Goal: Task Accomplishment & Management: Complete application form

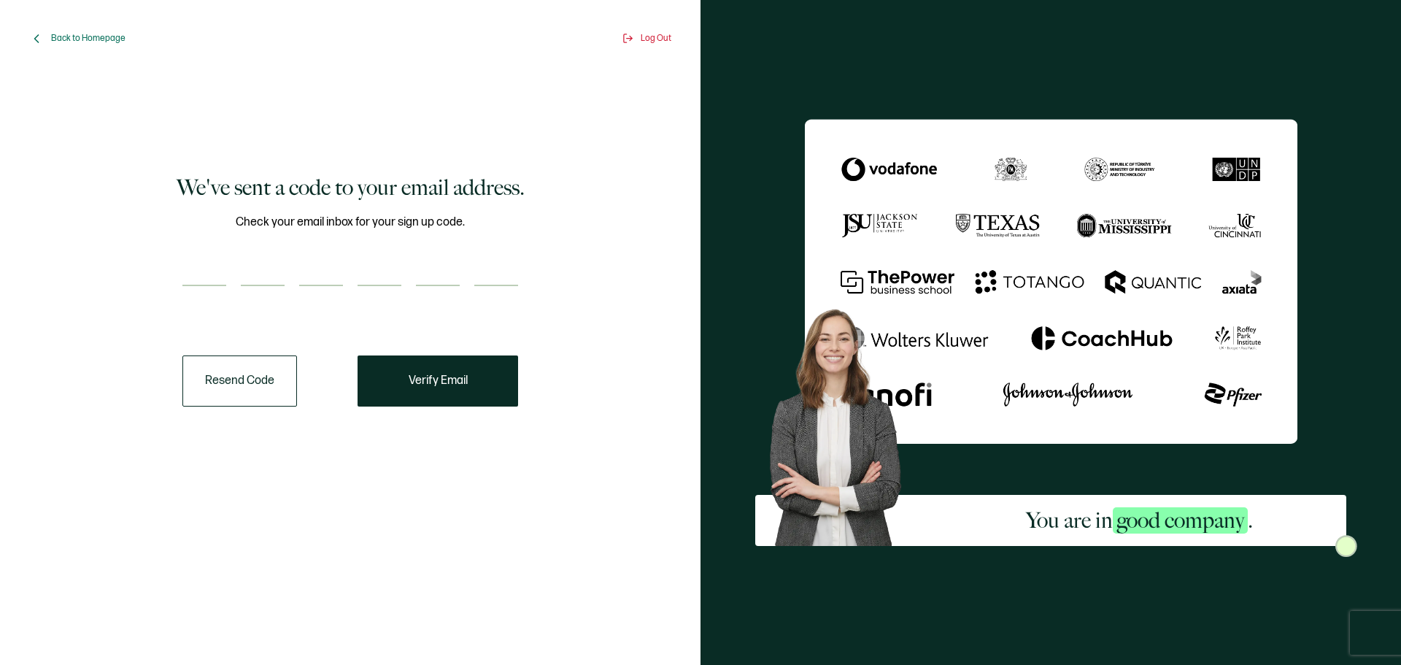
click at [203, 281] on input "number" at bounding box center [204, 271] width 44 height 29
paste input "3"
type input "3"
type input "8"
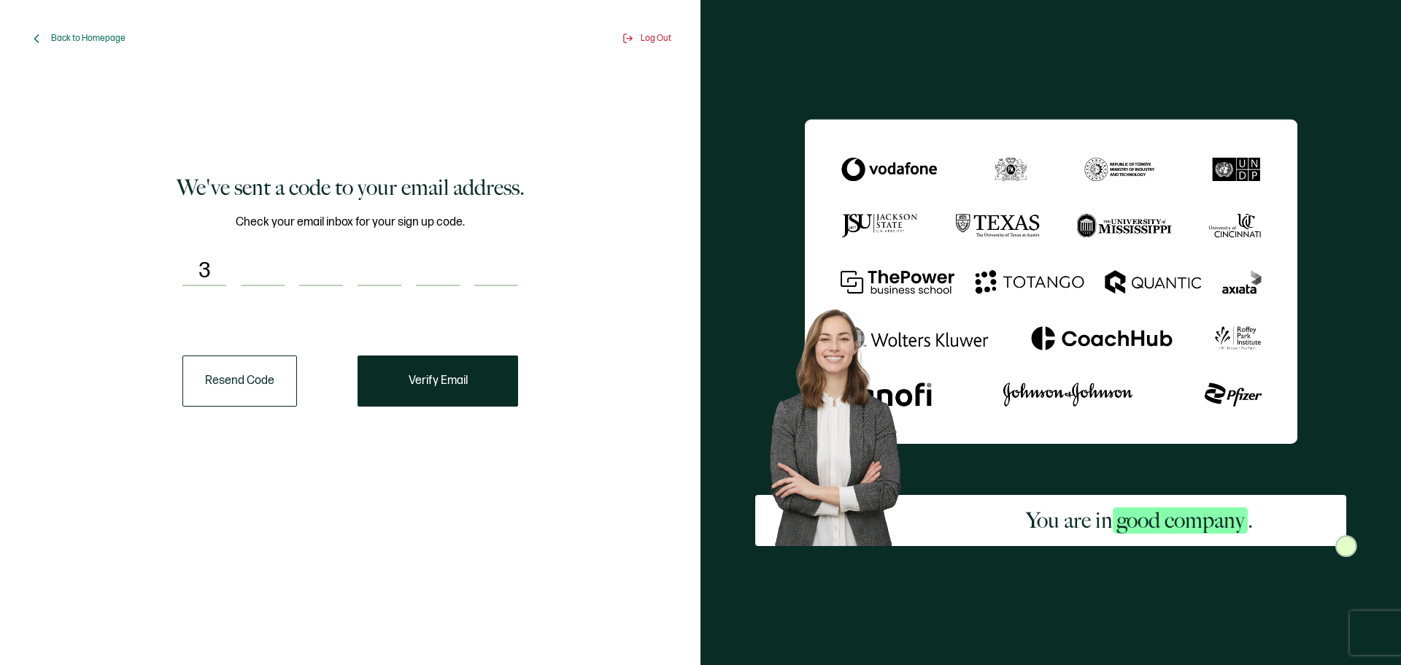
type input "7"
type input "6"
type input "5"
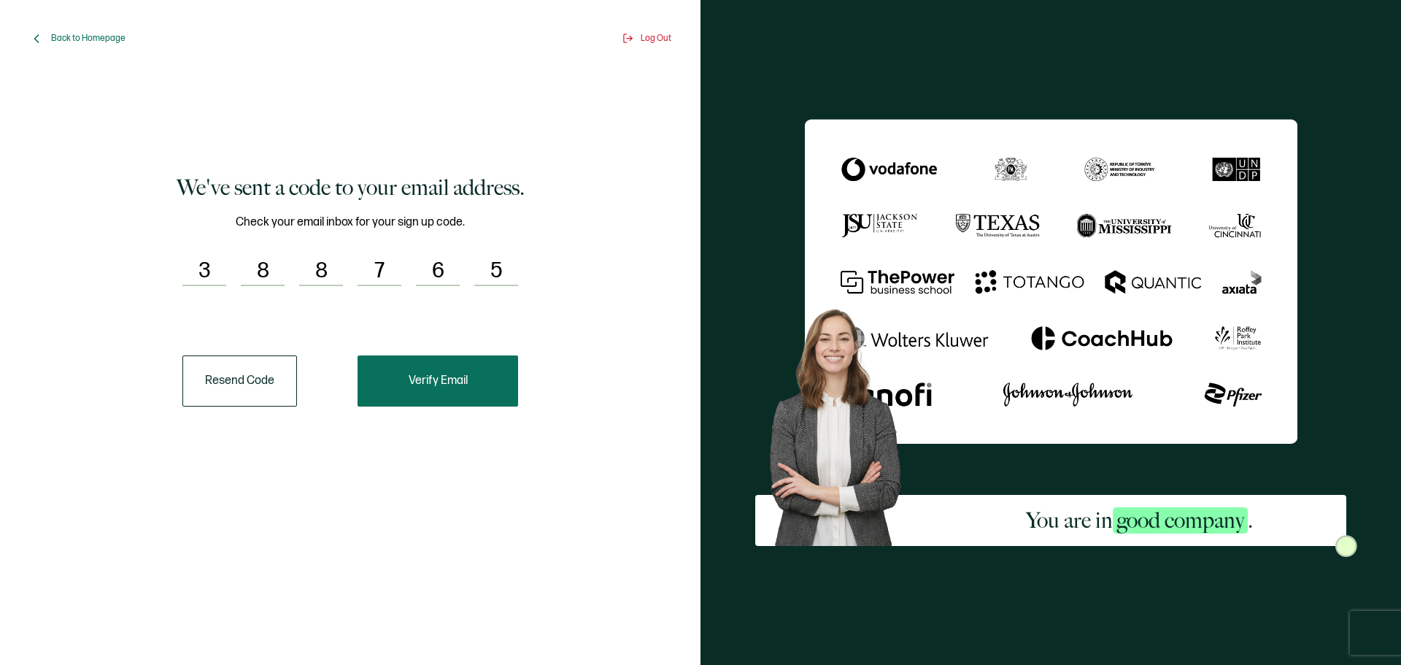
click at [440, 375] on span "Verify Email" at bounding box center [438, 381] width 59 height 12
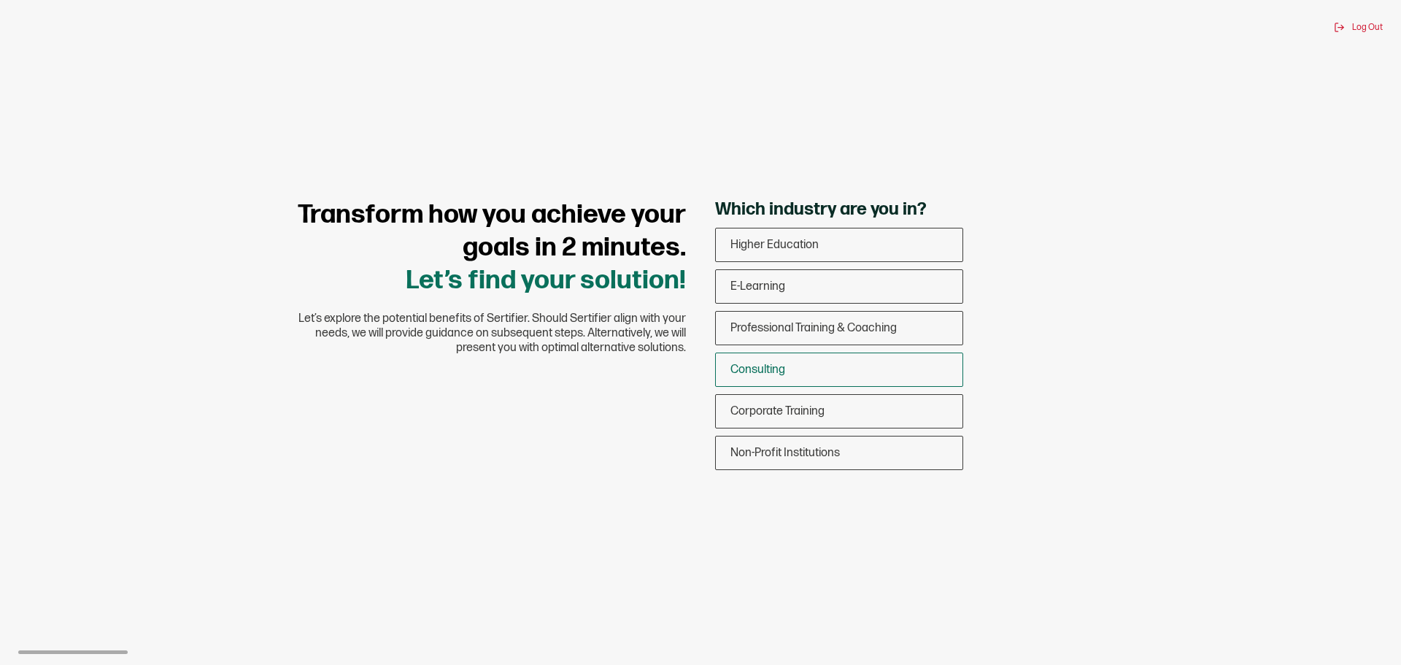
click at [824, 368] on div "Consulting" at bounding box center [839, 369] width 247 height 34
click at [0, 0] on input "Consulting" at bounding box center [0, 0] width 0 height 0
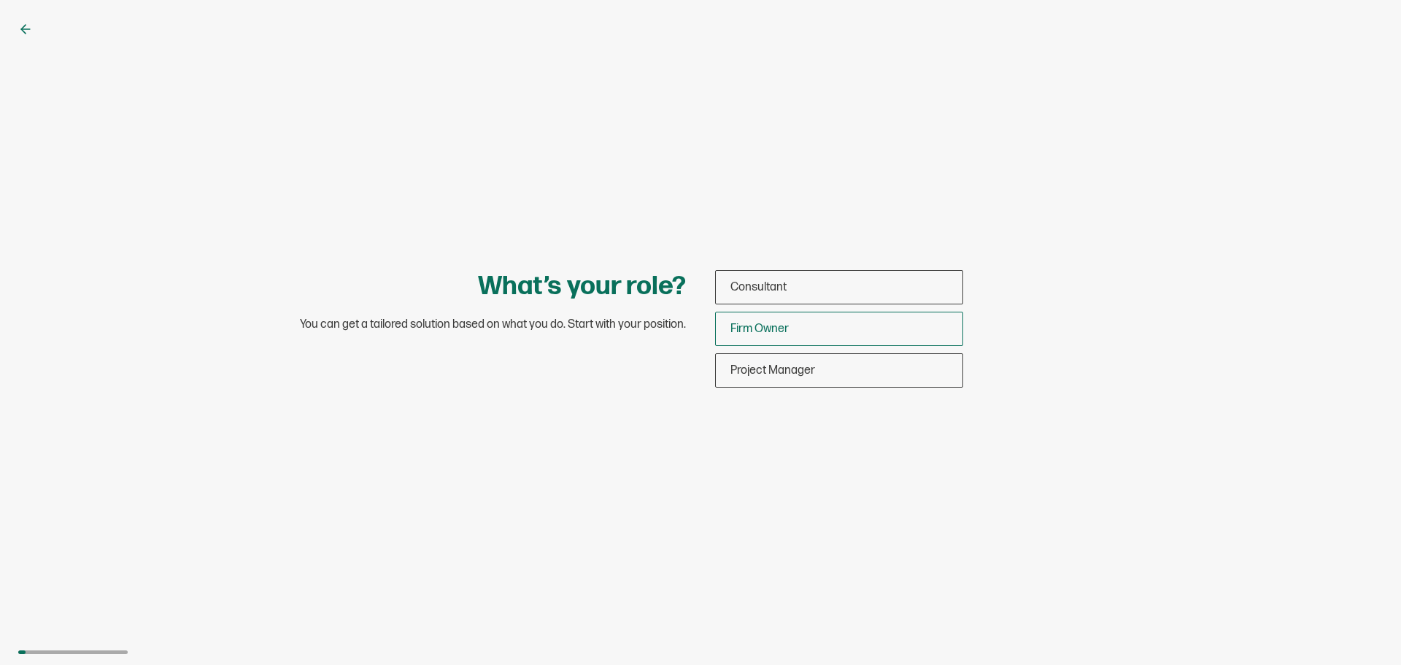
drag, startPoint x: 796, startPoint y: 329, endPoint x: 832, endPoint y: 337, distance: 37.3
click at [795, 329] on div "Firm Owner" at bounding box center [839, 329] width 247 height 34
click at [0, 0] on input "Firm Owner" at bounding box center [0, 0] width 0 height 0
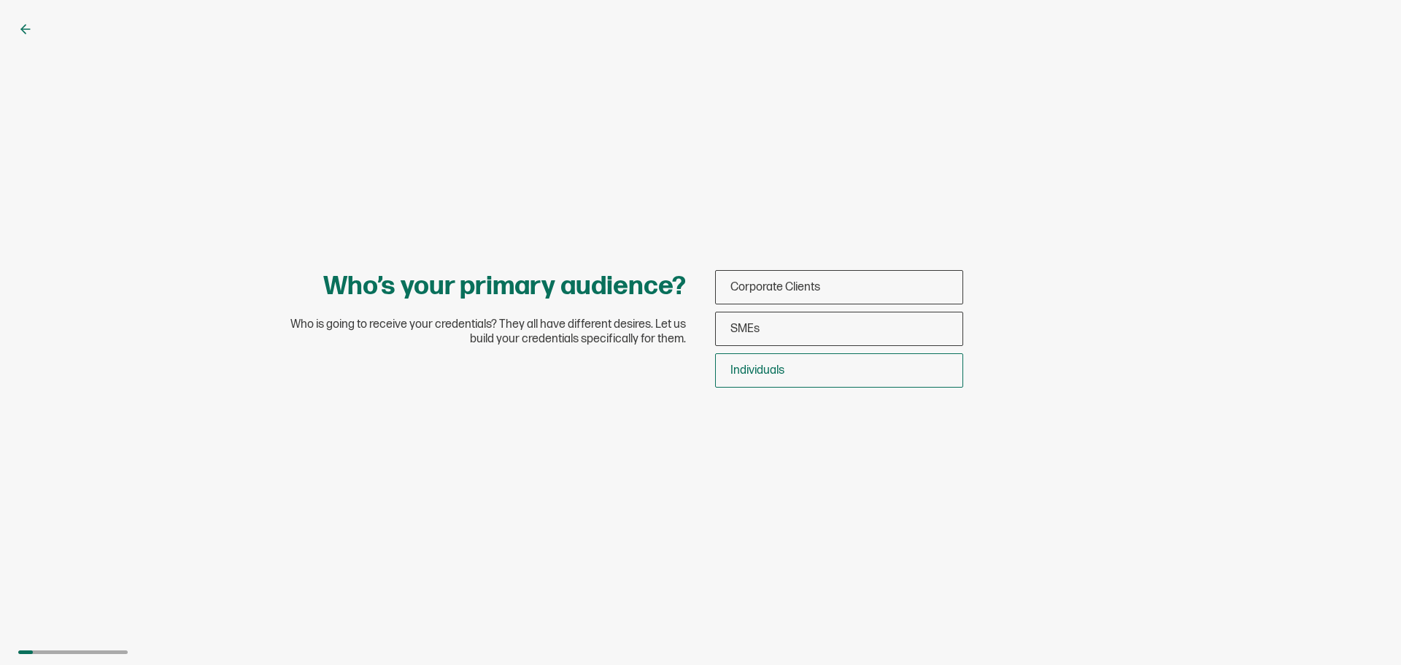
click at [777, 376] on span "Individuals" at bounding box center [757, 370] width 54 height 14
click at [0, 0] on input "Individuals" at bounding box center [0, 0] width 0 height 0
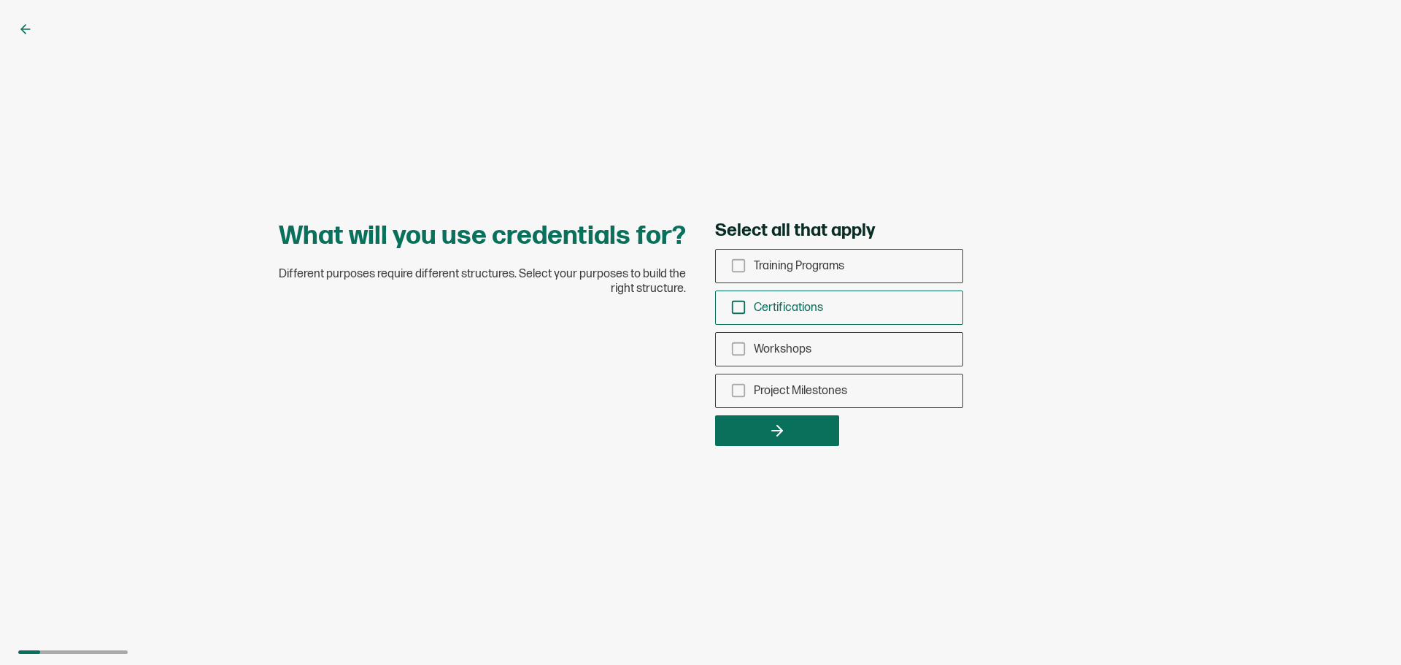
drag, startPoint x: 735, startPoint y: 312, endPoint x: 757, endPoint y: 321, distance: 23.6
click at [734, 312] on icon "checkbox-group" at bounding box center [738, 307] width 16 height 16
click at [0, 0] on input "Certifications" at bounding box center [0, 0] width 0 height 0
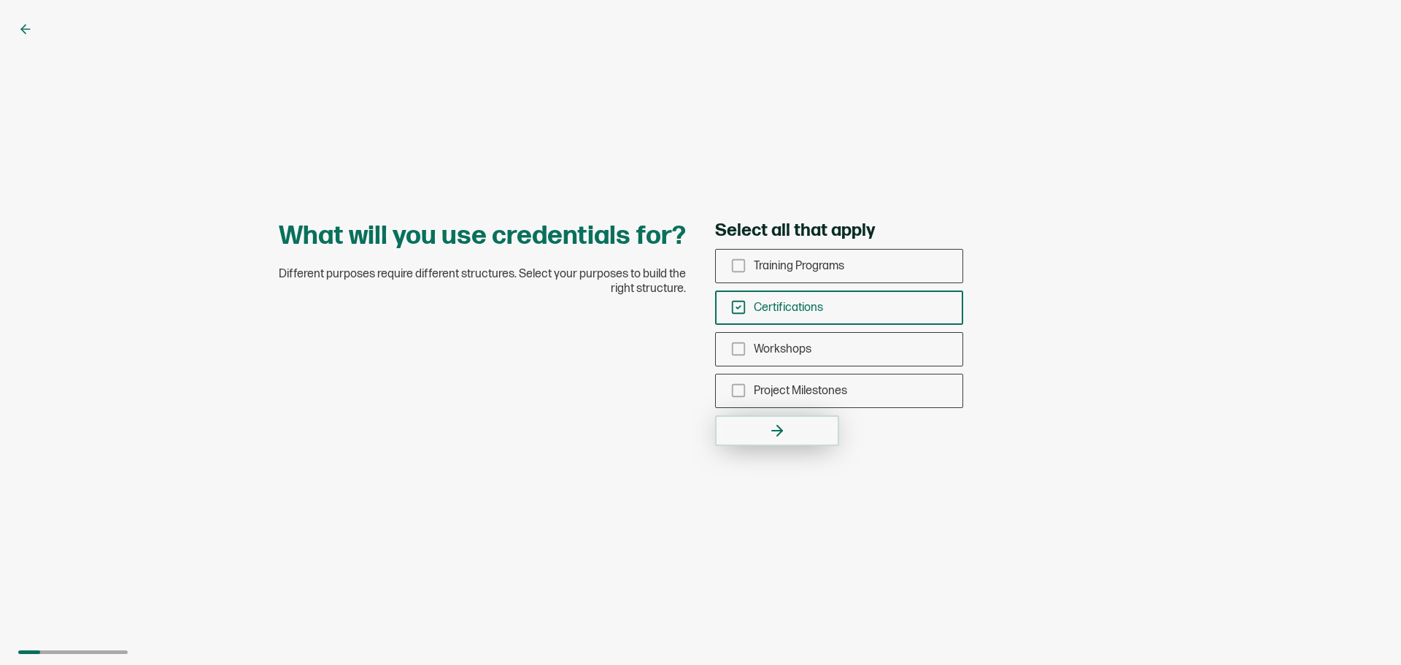
click at [799, 427] on button "button" at bounding box center [777, 430] width 124 height 31
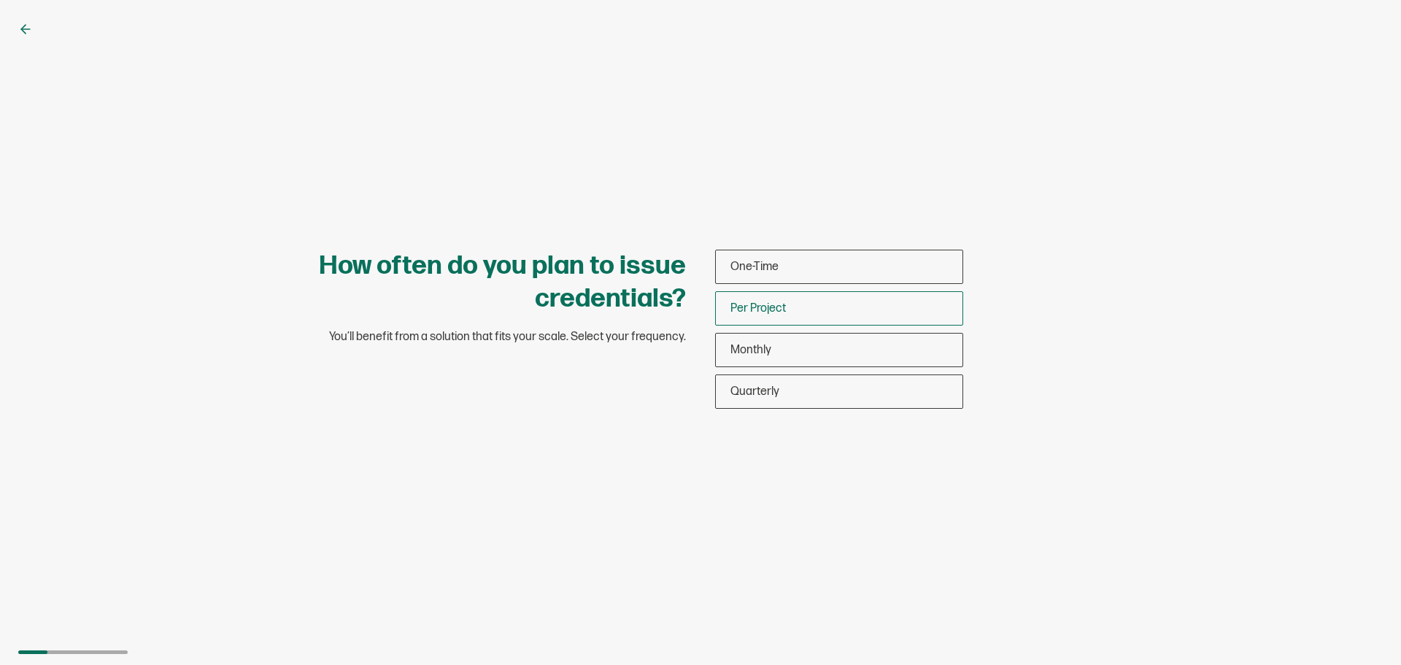
click at [796, 310] on div "Per Project" at bounding box center [839, 308] width 247 height 34
click at [0, 0] on input "Per Project" at bounding box center [0, 0] width 0 height 0
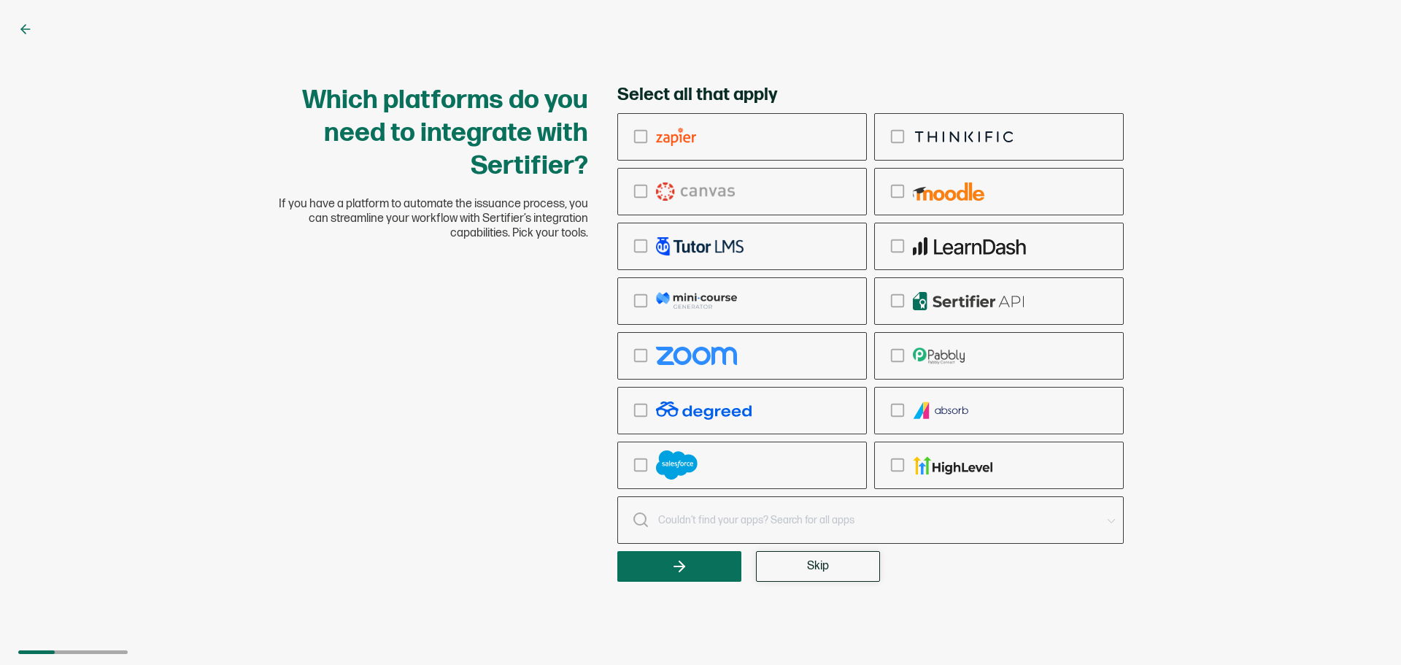
click at [809, 566] on span "Skip" at bounding box center [818, 566] width 22 height 12
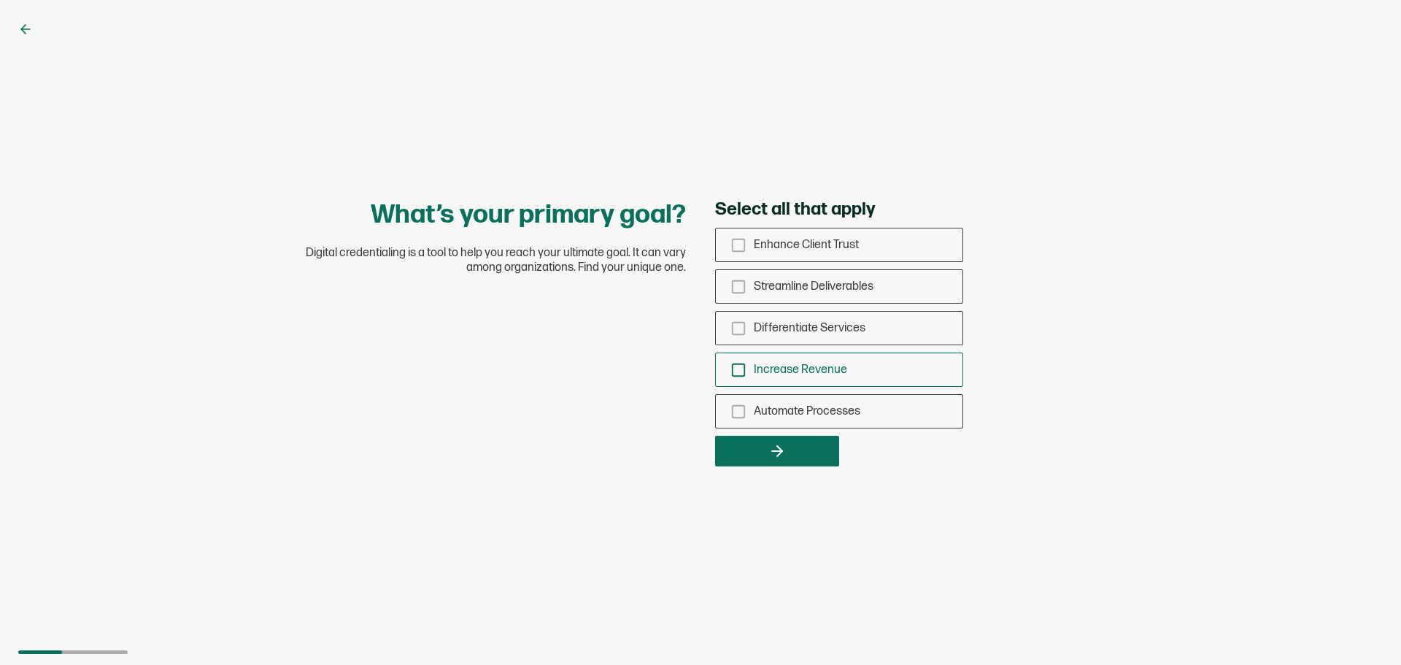
drag, startPoint x: 746, startPoint y: 322, endPoint x: 773, endPoint y: 353, distance: 40.9
click at [746, 322] on div "Differentiate Services" at bounding box center [839, 328] width 247 height 34
click at [0, 0] on input "Differentiate Services" at bounding box center [0, 0] width 0 height 0
click at [795, 458] on button "button" at bounding box center [777, 451] width 124 height 31
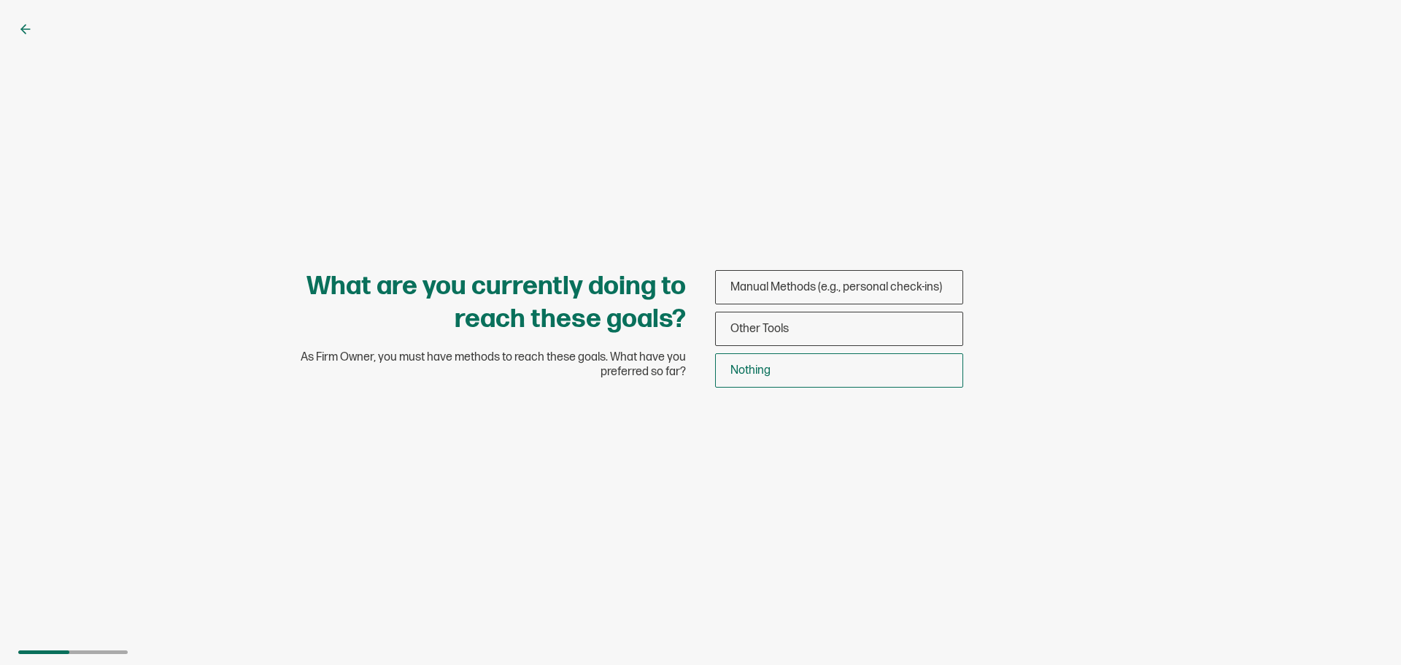
click at [782, 367] on div "Nothing" at bounding box center [839, 370] width 247 height 34
click at [0, 0] on input "Nothing" at bounding box center [0, 0] width 0 height 0
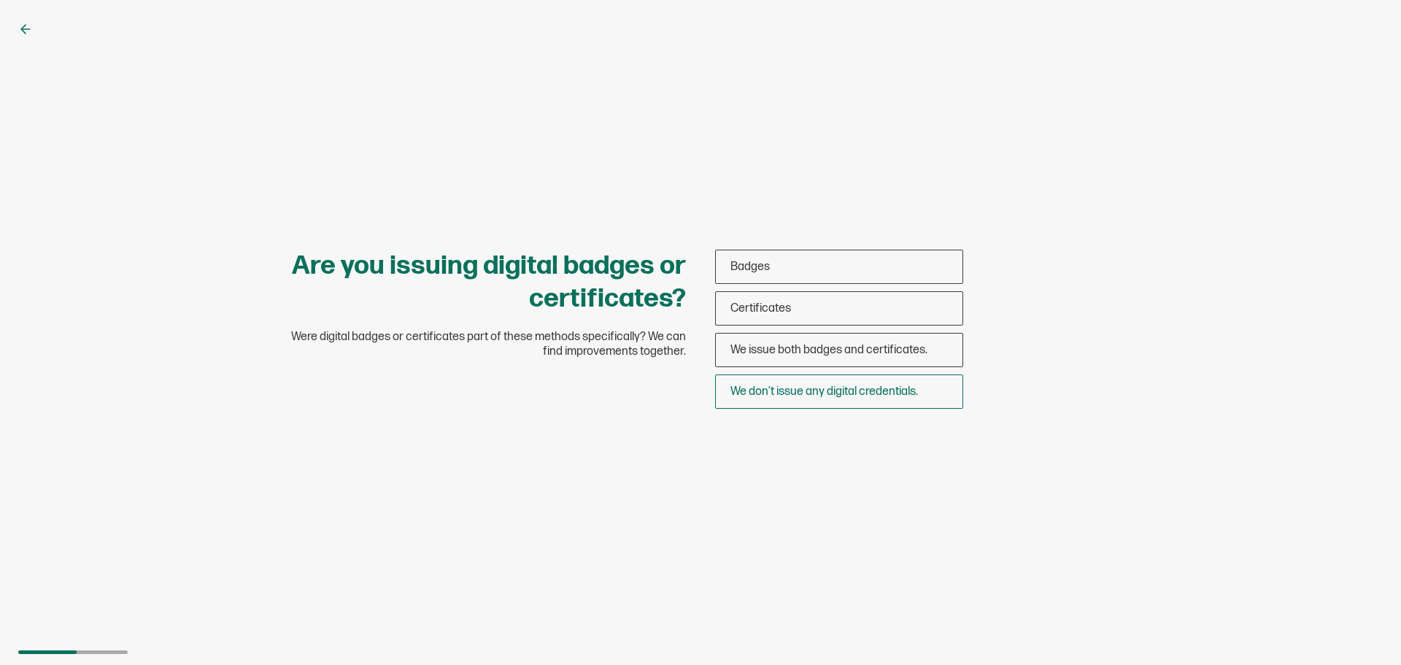
click at [820, 390] on span "We don’t issue any digital credentials." at bounding box center [823, 391] width 187 height 14
click at [0, 0] on input "We don’t issue any digital credentials." at bounding box center [0, 0] width 0 height 0
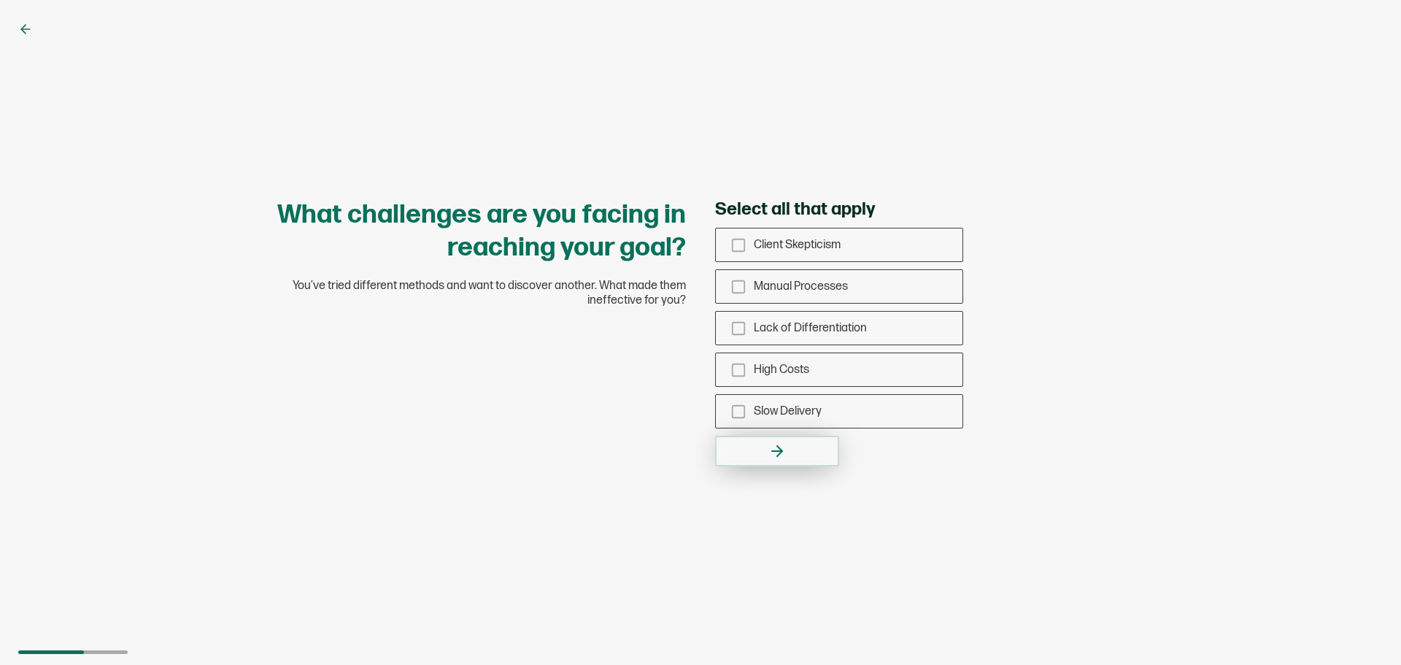
click at [764, 446] on button "button" at bounding box center [777, 451] width 124 height 31
click at [738, 244] on icon "checkbox-group" at bounding box center [738, 245] width 16 height 16
click at [0, 0] on input "Client Skepticism" at bounding box center [0, 0] width 0 height 0
click at [776, 449] on icon "button" at bounding box center [777, 451] width 18 height 18
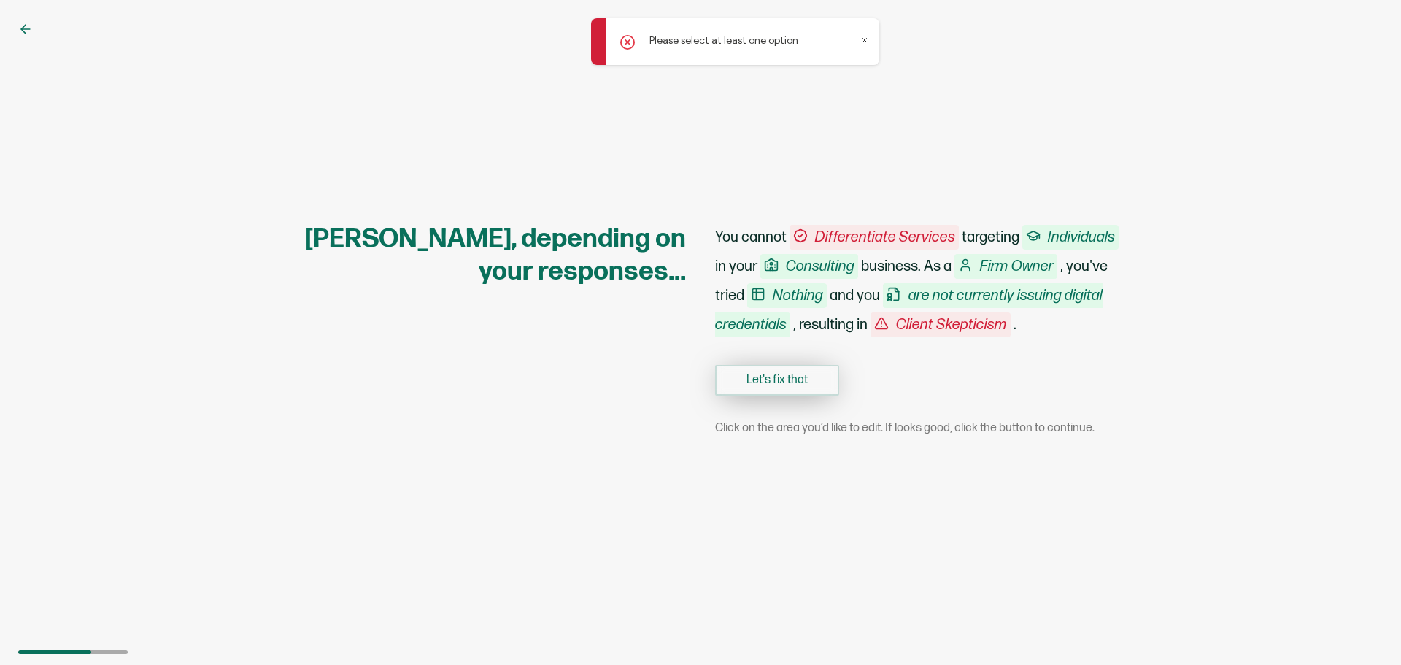
click at [790, 377] on button "Let's fix that" at bounding box center [777, 380] width 124 height 31
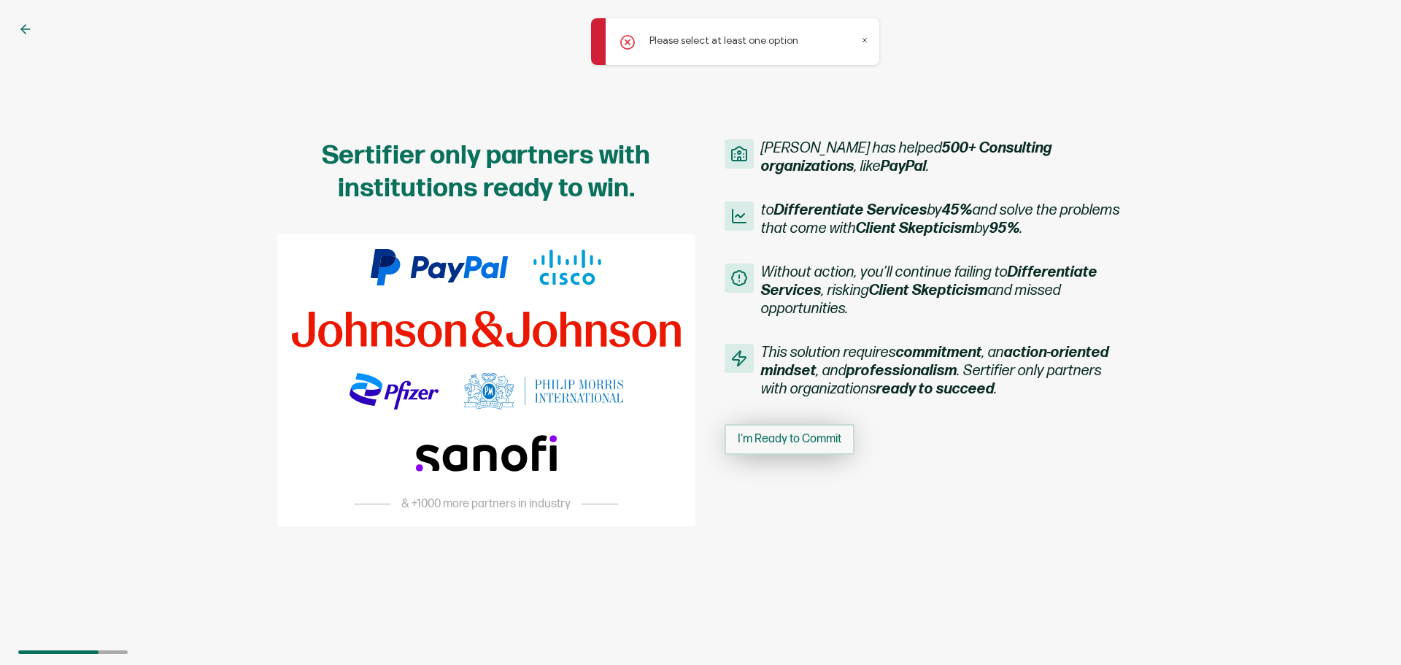
click at [794, 437] on span "I'm Ready to Commit" at bounding box center [790, 439] width 104 height 12
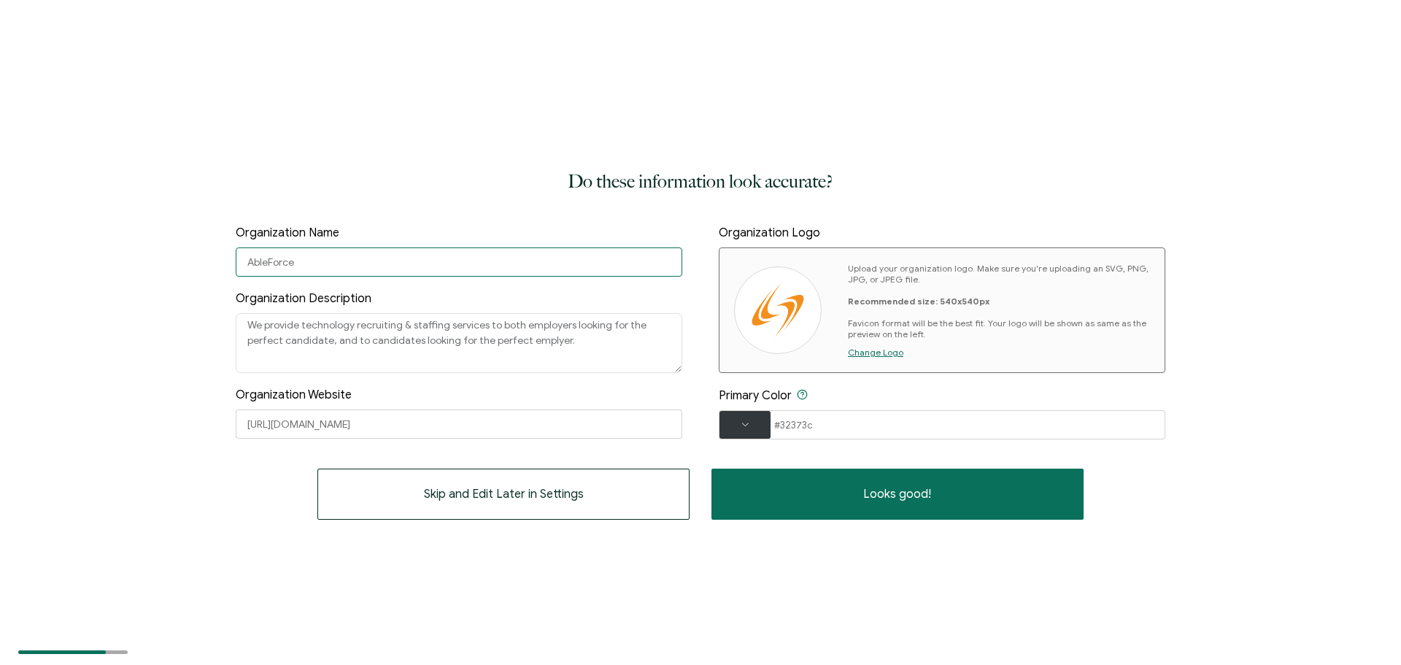
click at [330, 263] on input "AbleForce" at bounding box center [459, 261] width 446 height 29
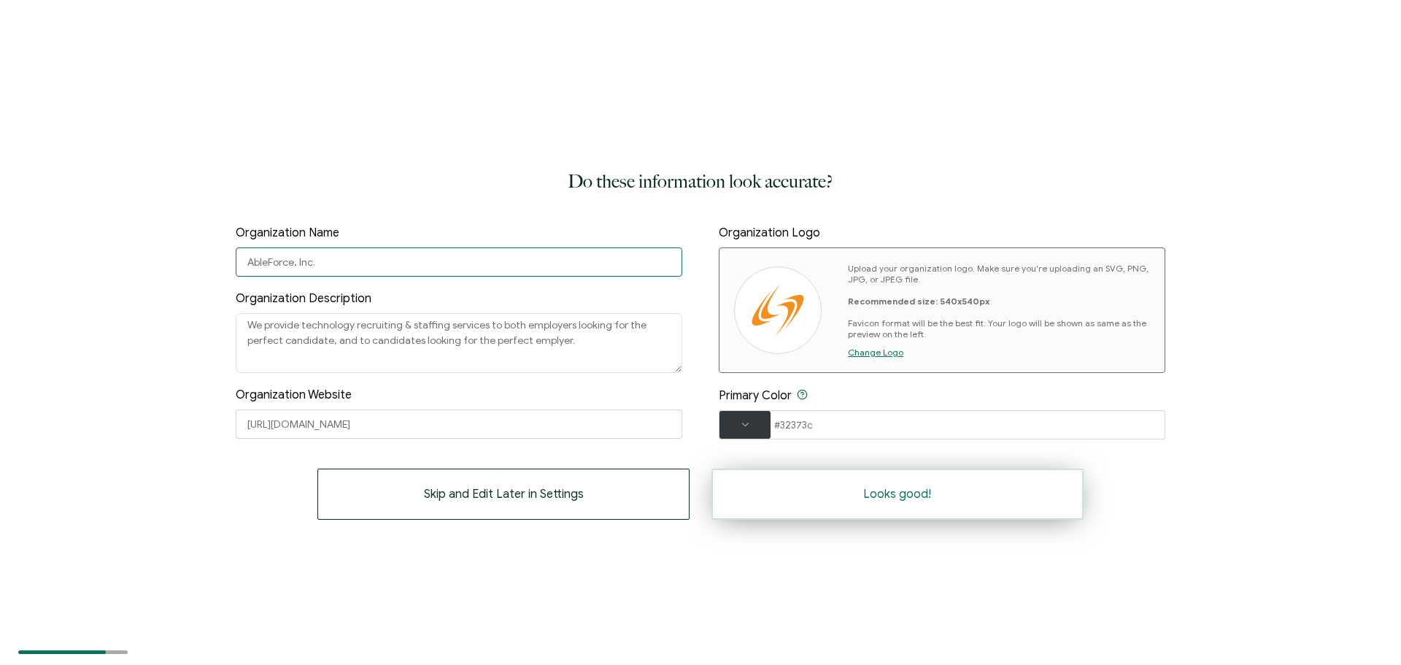
type input "AbleForce, Inc."
click at [894, 494] on span "Looks good!" at bounding box center [897, 494] width 68 height 12
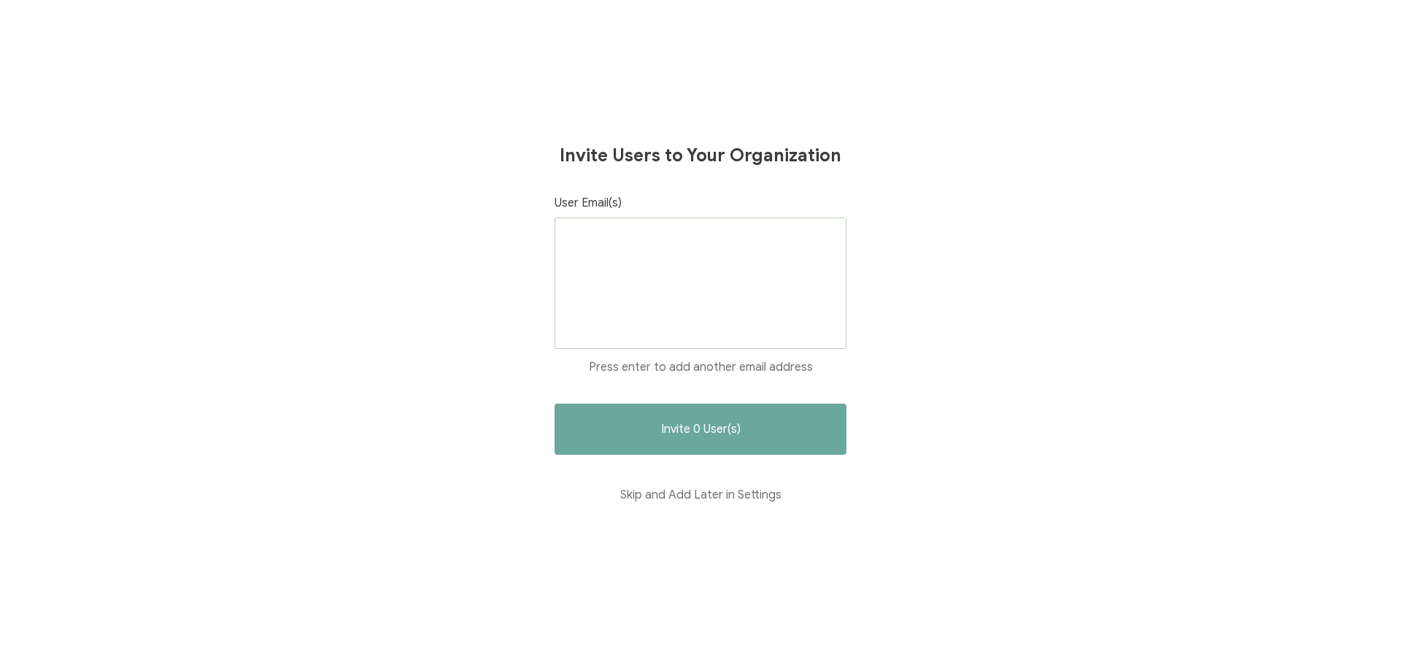
click at [743, 294] on div at bounding box center [700, 282] width 292 height 131
click at [727, 498] on button "Skip and Add Later in Settings" at bounding box center [700, 494] width 292 height 51
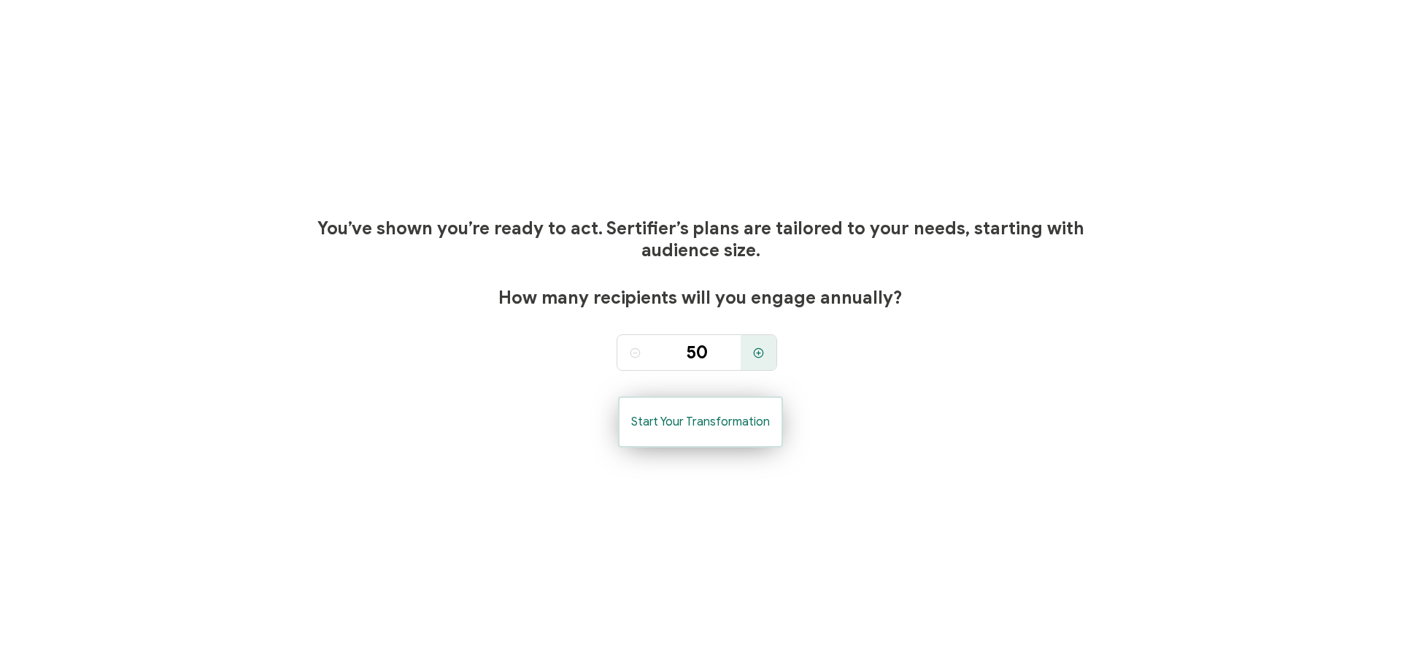
click at [696, 426] on span "Start Your Transformation" at bounding box center [700, 422] width 139 height 12
